Goal: Find specific page/section: Find specific page/section

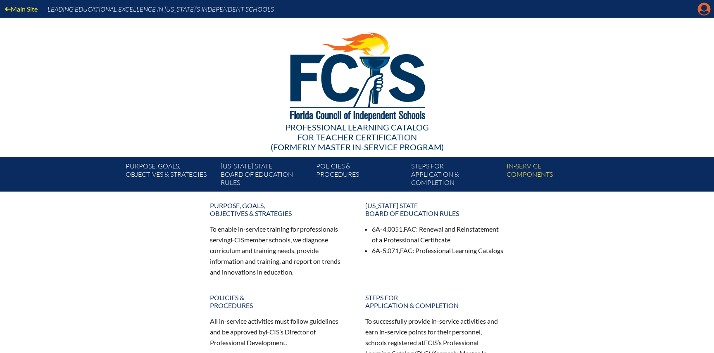
click at [703, 9] on icon "Manage account" at bounding box center [703, 8] width 13 height 13
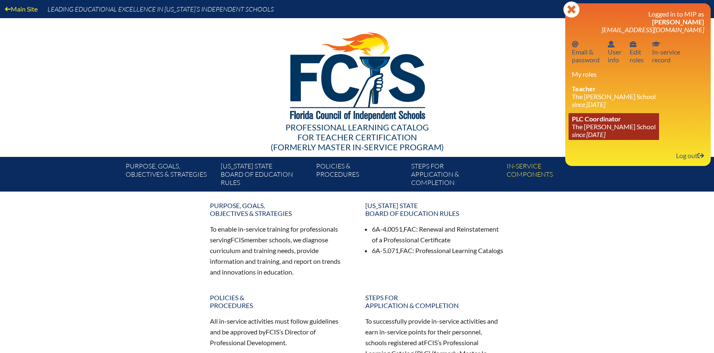
click at [612, 123] on span "PLC Coordinator" at bounding box center [596, 119] width 49 height 8
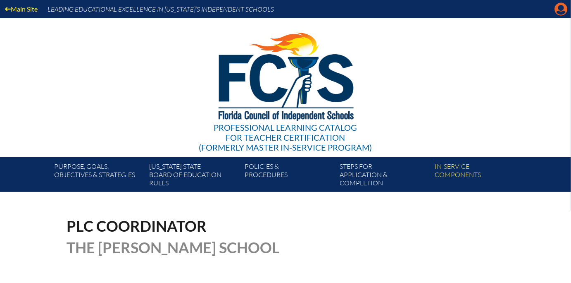
click at [561, 12] on icon "Manage account" at bounding box center [560, 8] width 13 height 13
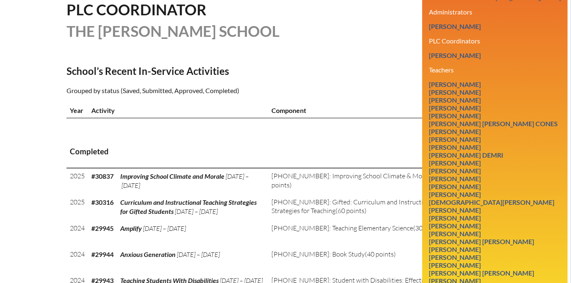
scroll to position [216, 0]
click at [480, 227] on link "Melissa Rose Lezcano" at bounding box center [454, 232] width 59 height 11
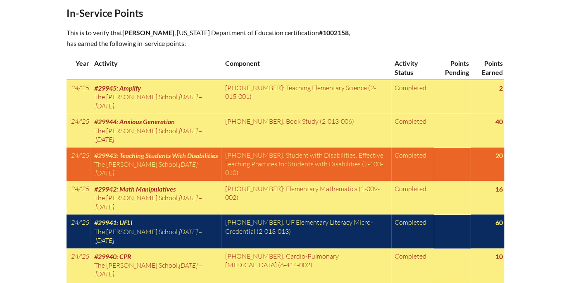
scroll to position [421, 0]
